Goal: Obtain resource: Obtain resource

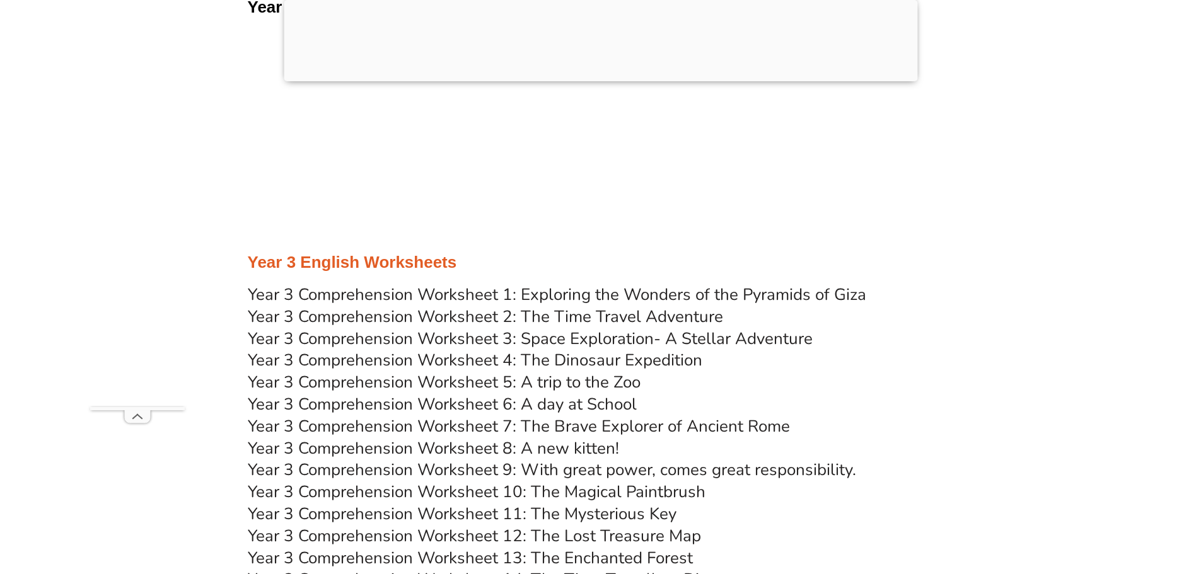
scroll to position [3969, 0]
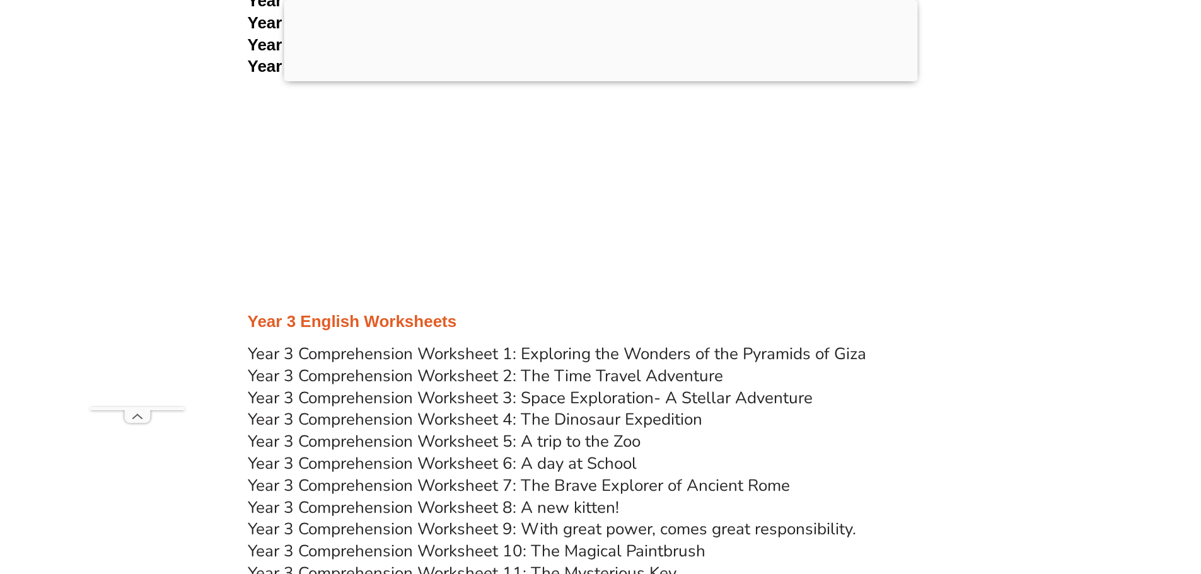
click at [550, 352] on link "Year 3 Comprehension Worksheet 1: Exploring the Wonders of the Pyramids of Giza" at bounding box center [557, 354] width 619 height 22
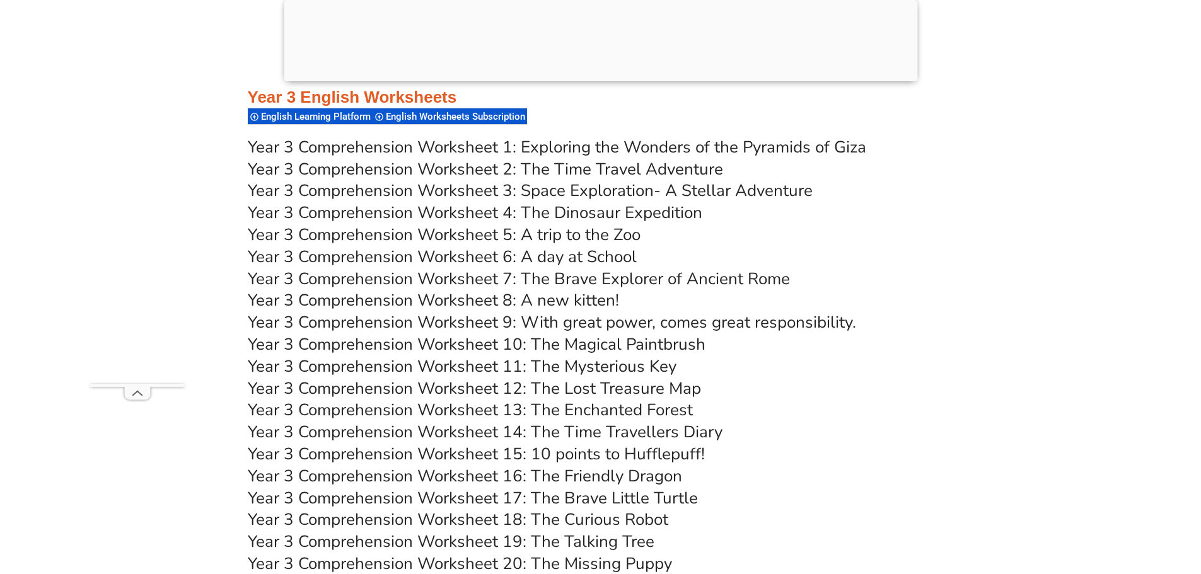
scroll to position [4463, 0]
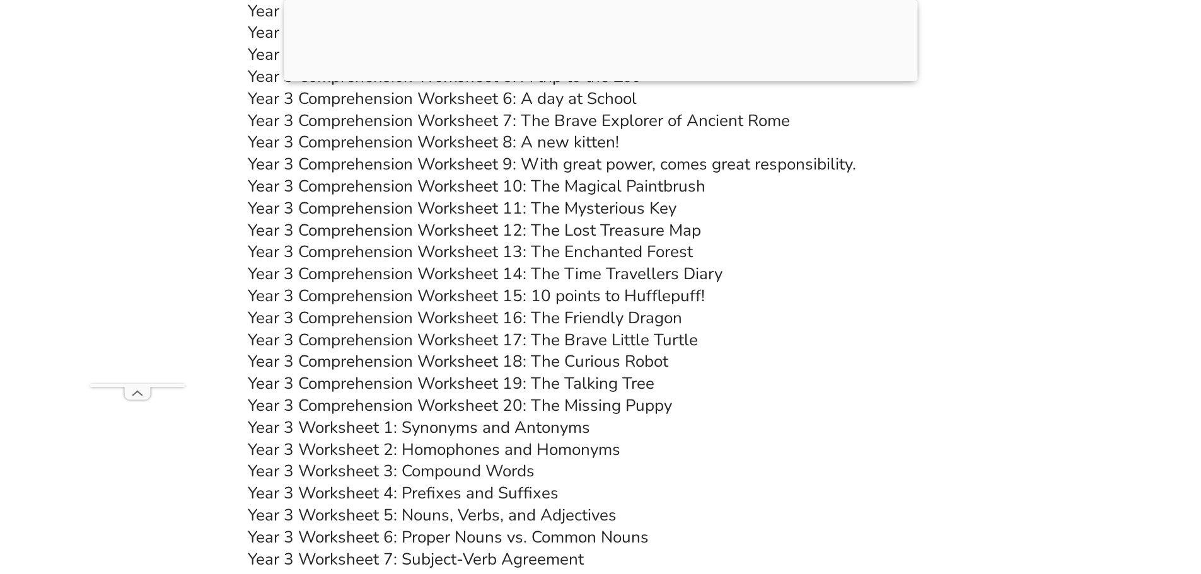
click at [524, 429] on link "Year 3 Worksheet 1: Synonyms and Antonyms" at bounding box center [419, 428] width 342 height 22
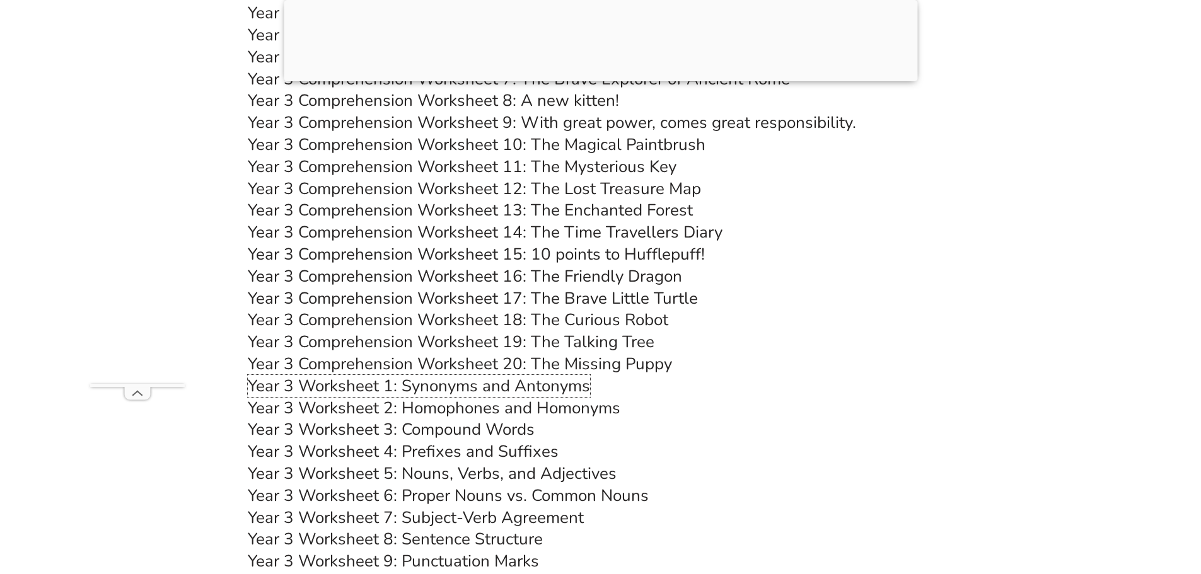
scroll to position [4526, 0]
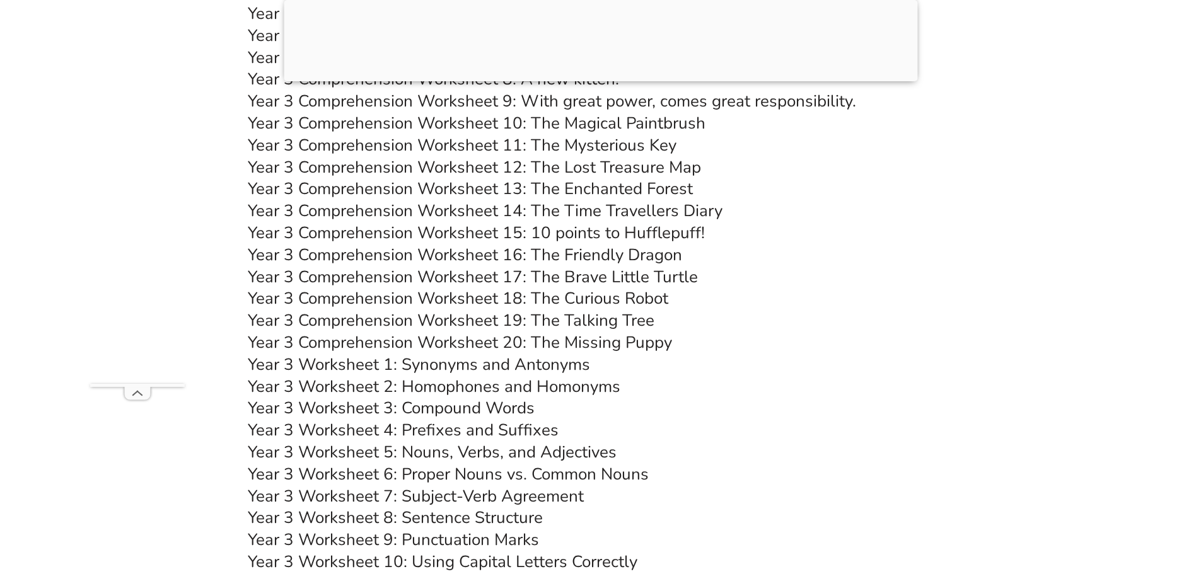
click at [591, 387] on link "Year 3 Worksheet 2: Homophones and Homonyms" at bounding box center [434, 387] width 373 height 22
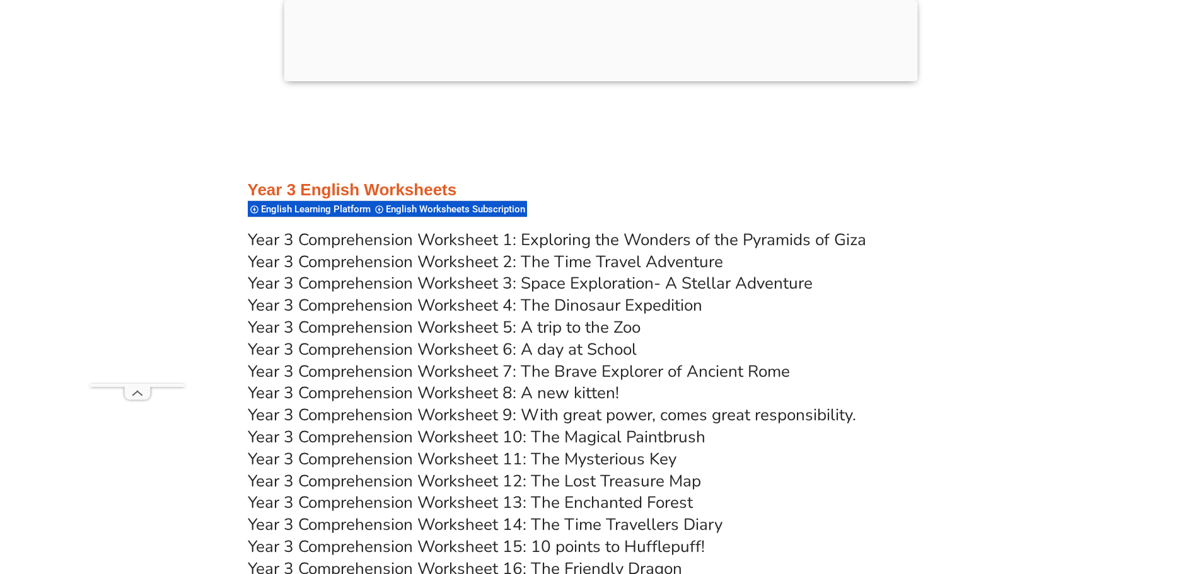
scroll to position [4211, 0]
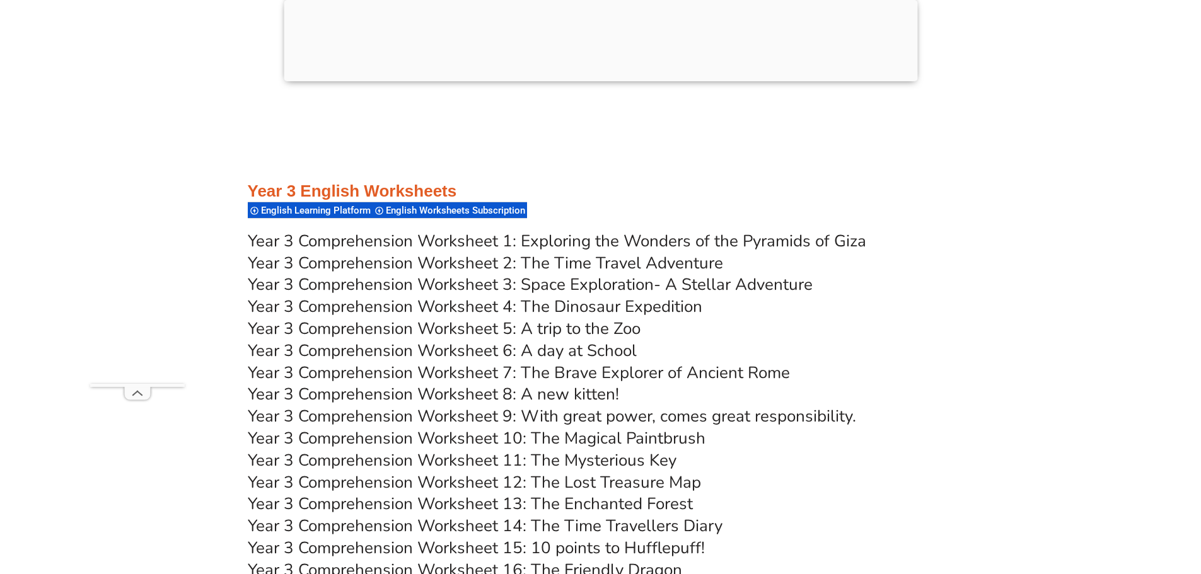
click at [568, 259] on link "Year 3 Comprehension Worksheet 2: The Time Travel Adventure" at bounding box center [485, 263] width 475 height 22
click at [610, 286] on link "Year 3 Comprehension Worksheet 3: Space Exploration- A Stellar Adventure" at bounding box center [530, 285] width 565 height 22
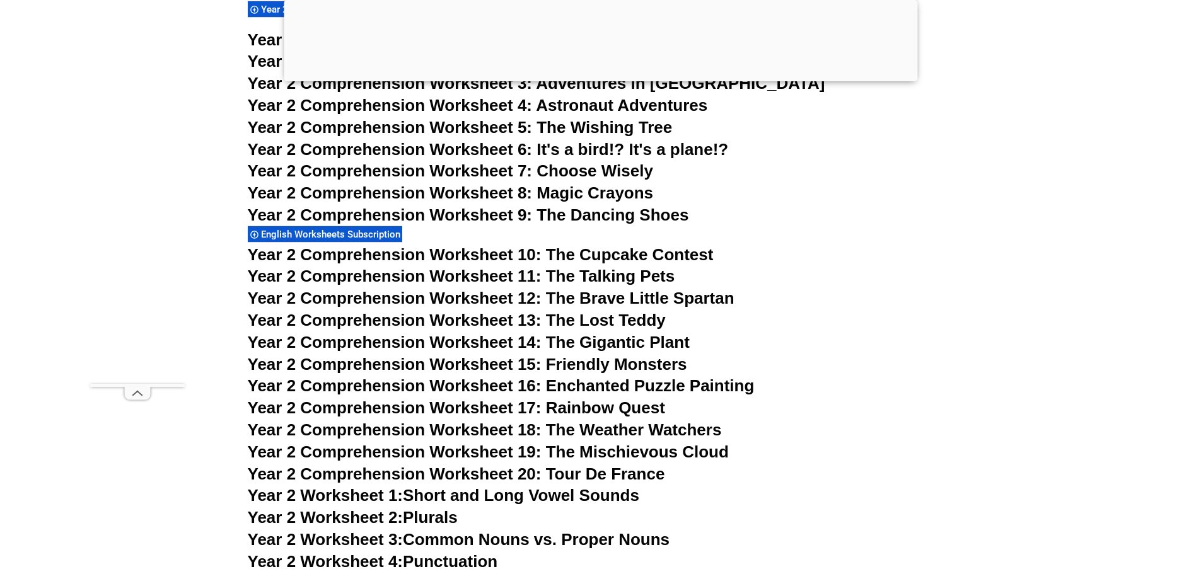
scroll to position [3139, 0]
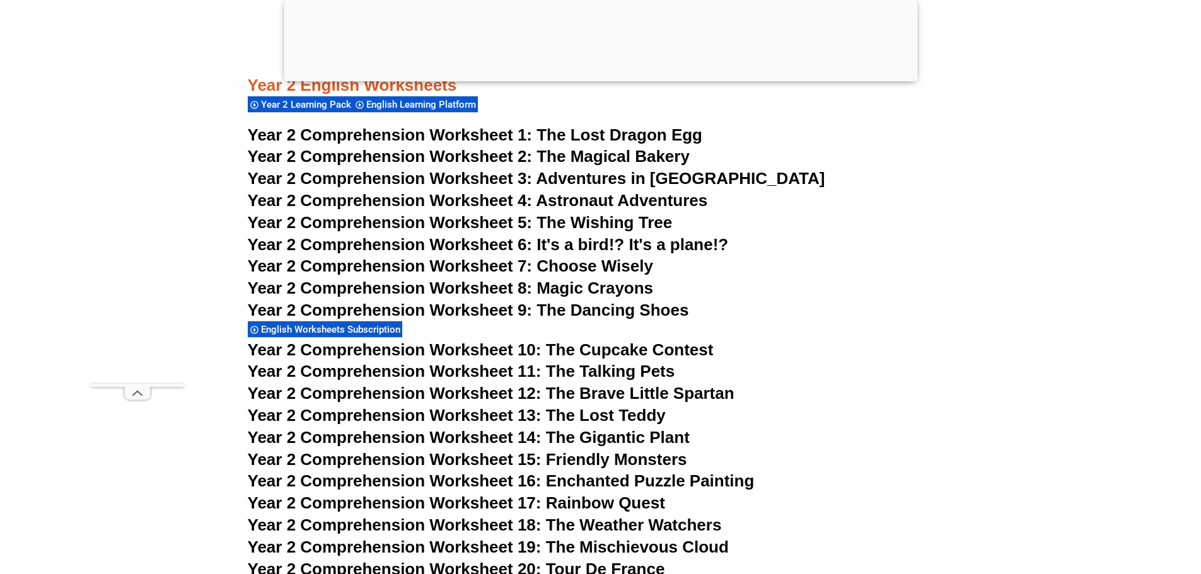
click at [564, 134] on span "The Lost Dragon Egg" at bounding box center [620, 134] width 166 height 19
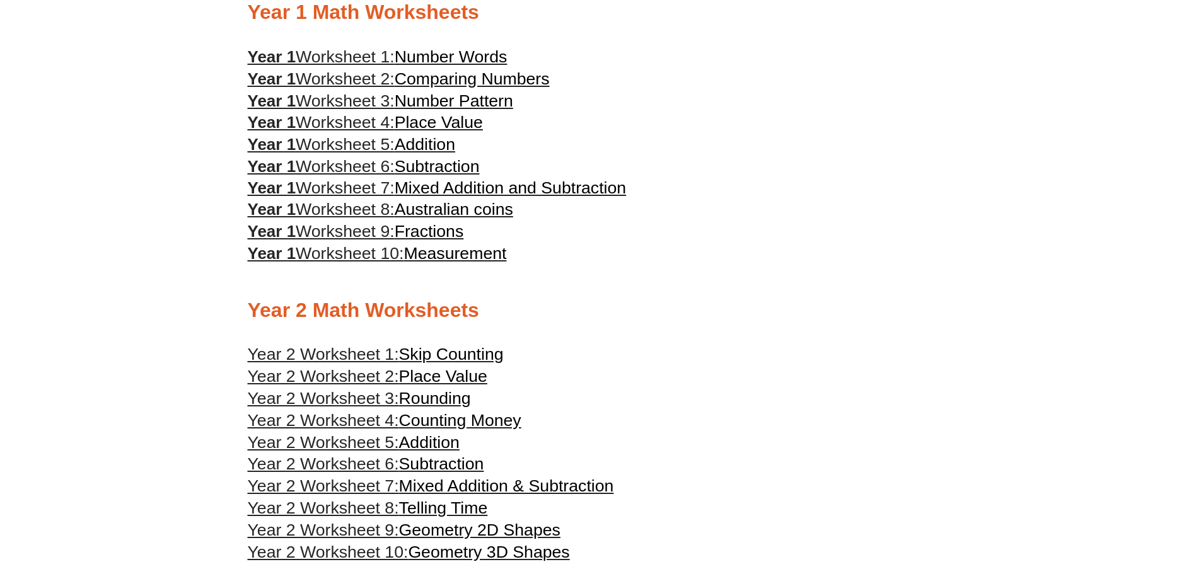
scroll to position [1009, 0]
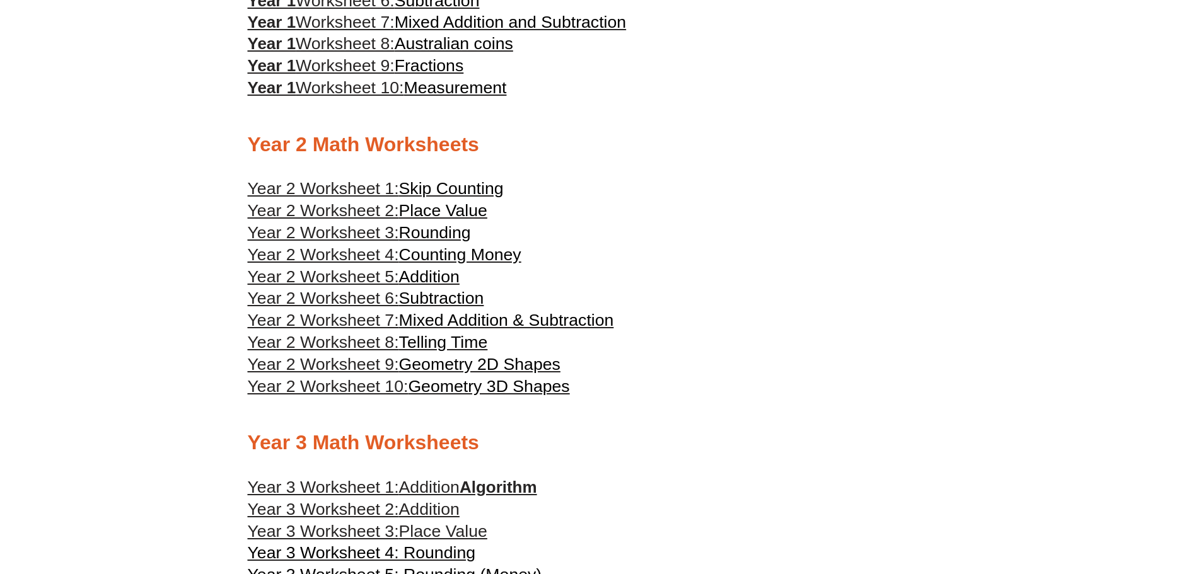
click at [455, 486] on span "Addition" at bounding box center [429, 487] width 61 height 19
click at [439, 513] on span "Addition" at bounding box center [429, 509] width 61 height 19
click at [443, 528] on span "Place Value" at bounding box center [443, 531] width 88 height 19
click at [435, 191] on span "Skip Counting" at bounding box center [451, 188] width 105 height 19
